Goal: Find specific page/section: Find specific page/section

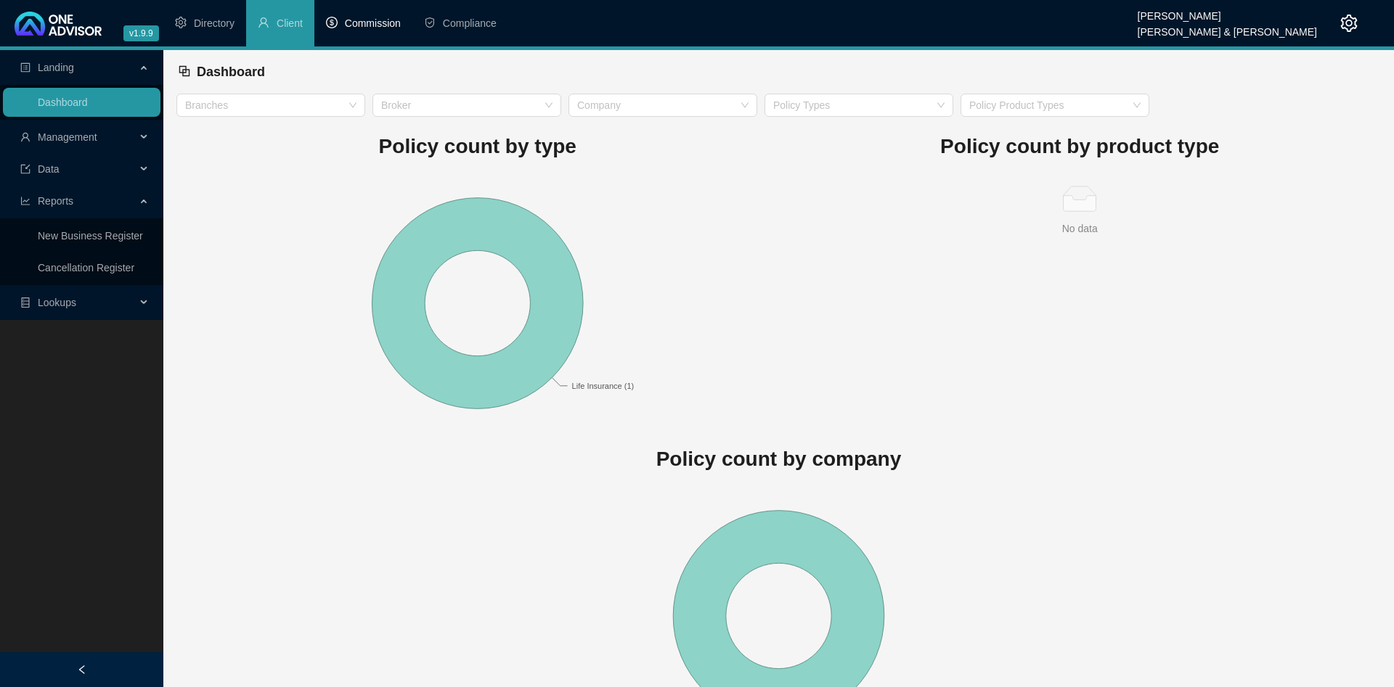
click at [369, 30] on li "Commission" at bounding box center [363, 23] width 98 height 46
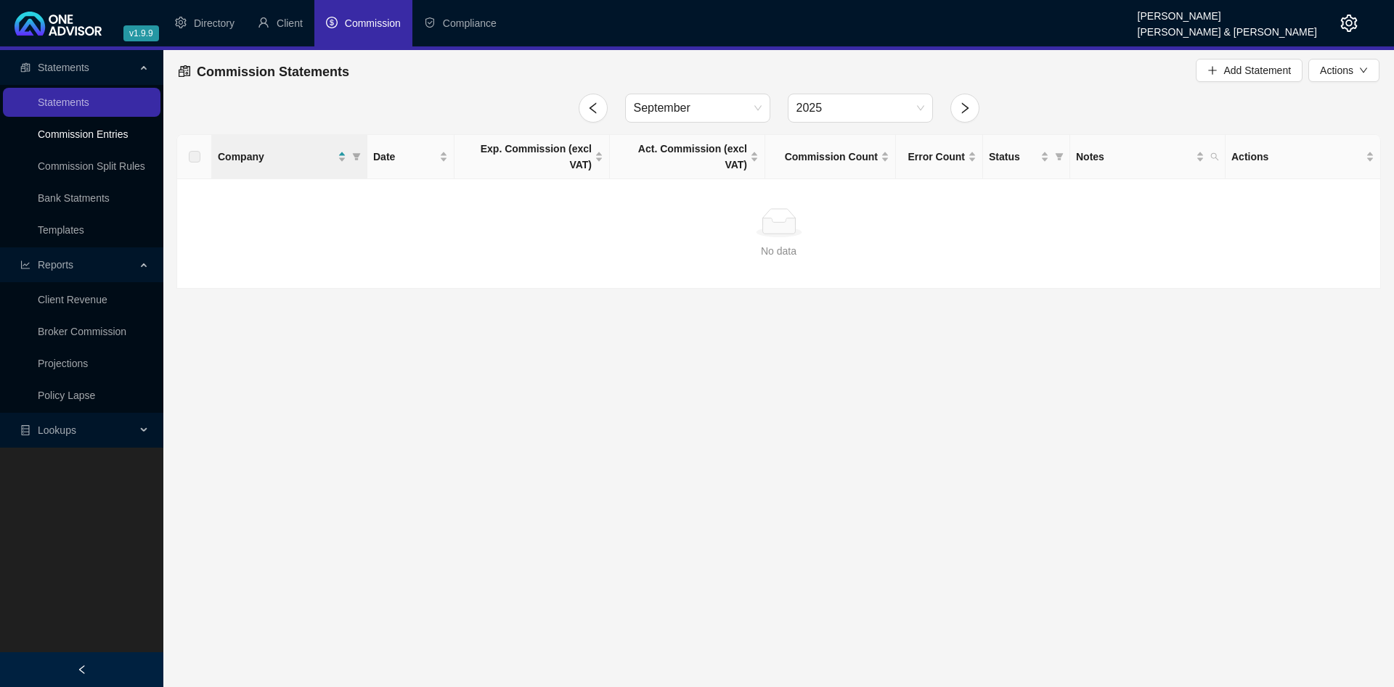
click at [104, 140] on link "Commission Entries" at bounding box center [83, 134] width 90 height 12
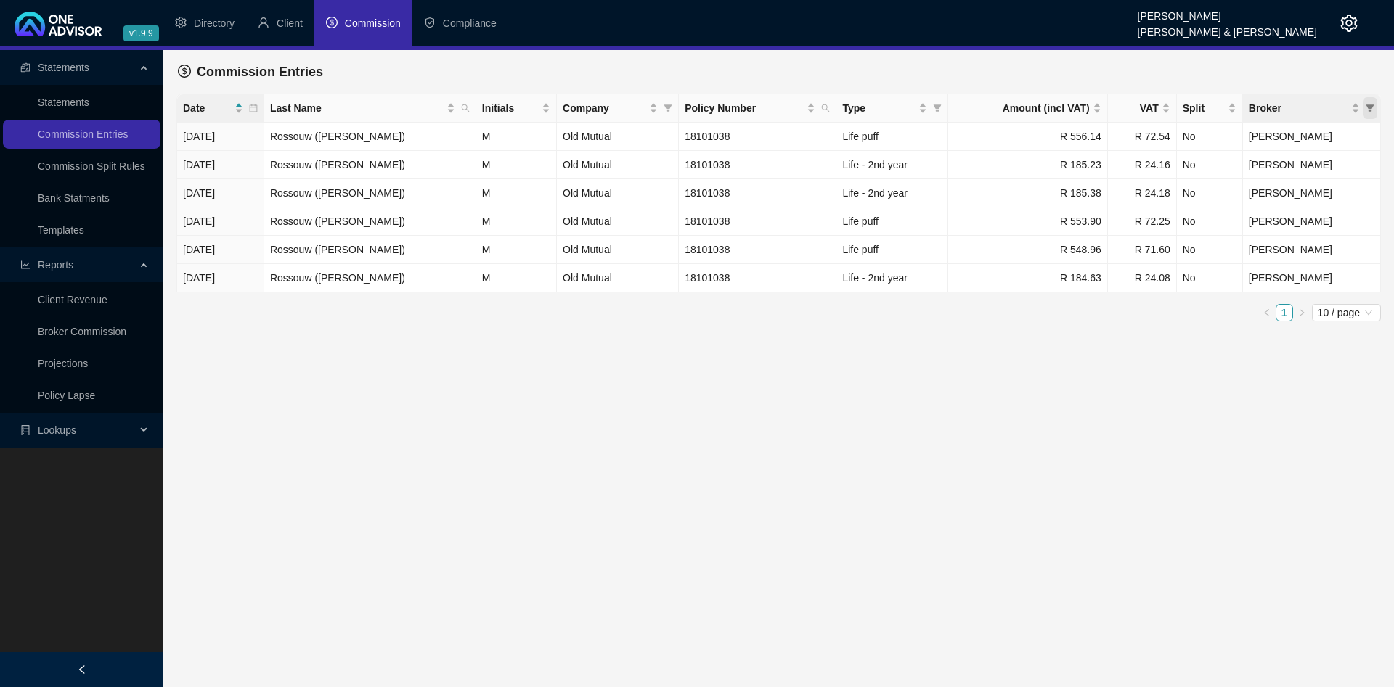
click at [695, 111] on icon "filter" at bounding box center [1370, 108] width 8 height 7
click at [695, 102] on span "Broker" at bounding box center [1369, 108] width 15 height 22
click at [695, 104] on span "Broker" at bounding box center [1369, 108] width 15 height 22
click at [695, 70] on div "Commission Entries" at bounding box center [778, 72] width 1201 height 32
click at [695, 106] on icon "filter" at bounding box center [1370, 108] width 8 height 7
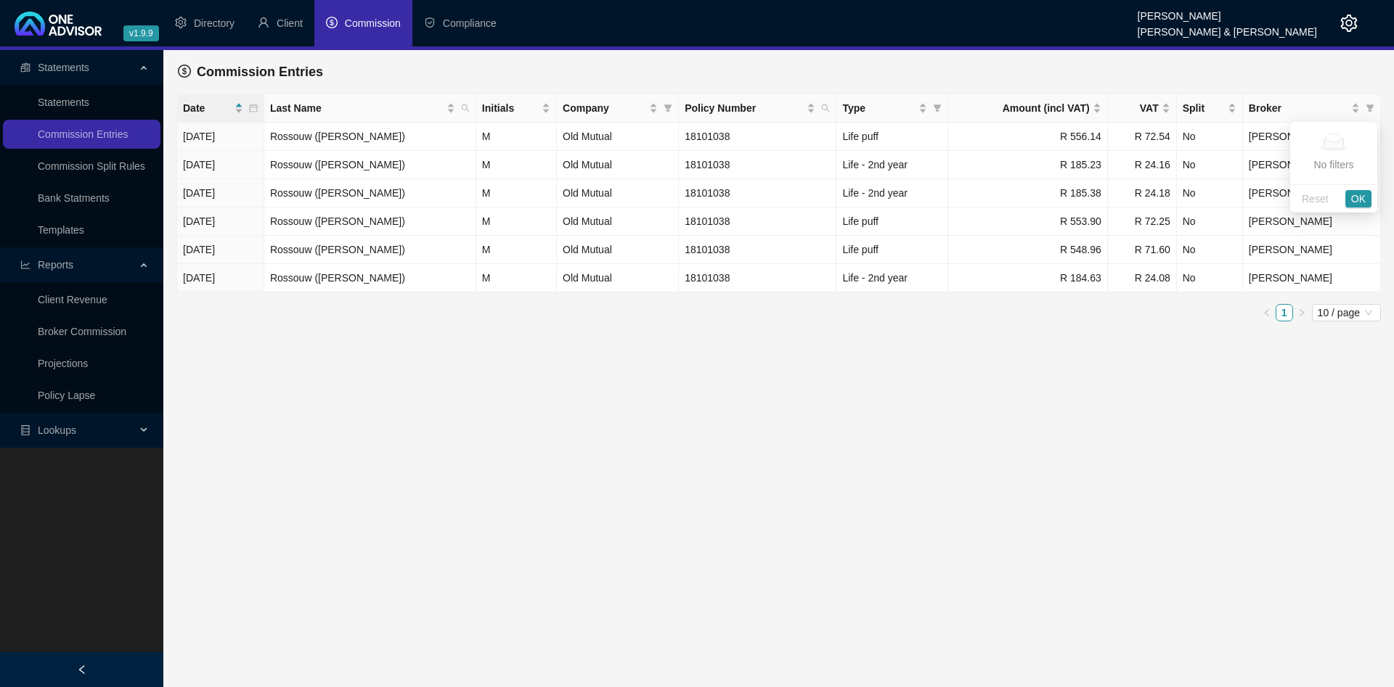
click at [676, 417] on main "Statements Statements Commission Entries Commission Split Rules Bank Statments …" at bounding box center [697, 368] width 1394 height 637
